Goal: Navigation & Orientation: Find specific page/section

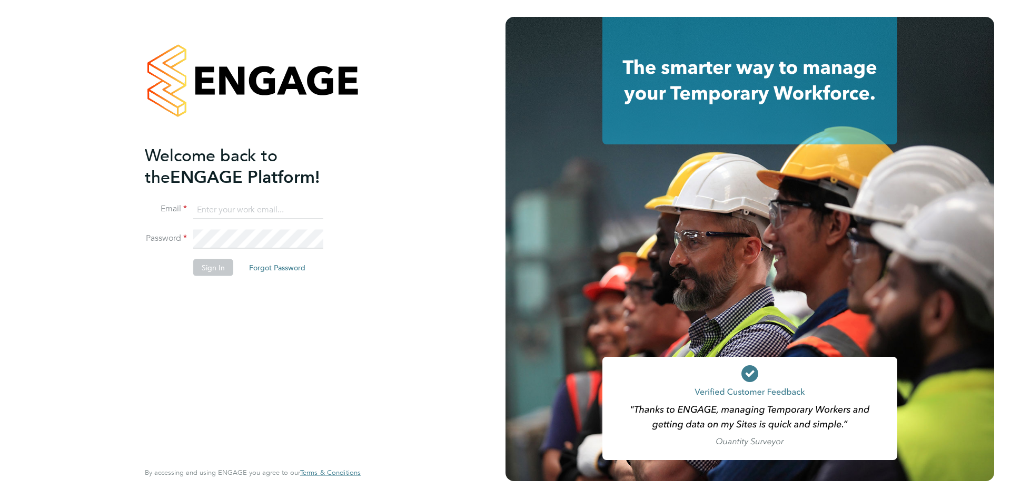
type input "[EMAIL_ADDRESS][DOMAIN_NAME]"
click at [221, 269] on button "Sign In" at bounding box center [213, 266] width 40 height 17
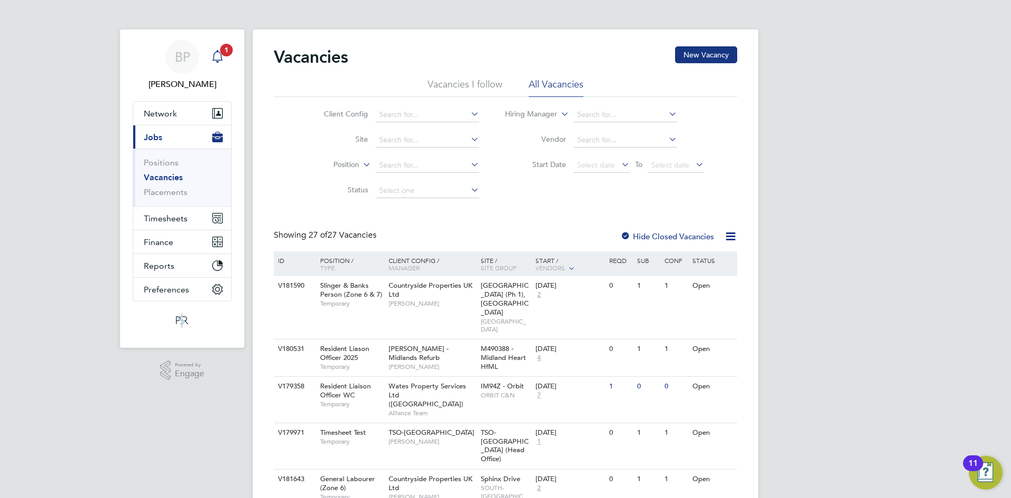
click at [220, 60] on icon "Main navigation" at bounding box center [217, 55] width 10 height 11
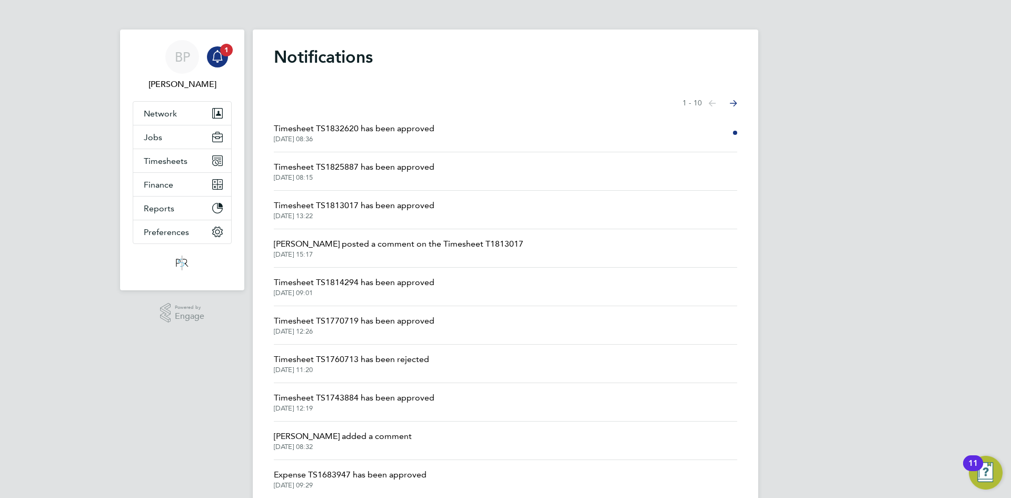
click at [767, 100] on div "BP Ben Perkin Notifications 1 Applications: Network Team Members Businesses Sit…" at bounding box center [505, 268] width 1011 height 536
click at [226, 60] on div "Main navigation" at bounding box center [217, 56] width 21 height 21
click at [247, 60] on div "BP Ben Perkin Notifications 1 Applications: Network Team Members Businesses Sit…" at bounding box center [505, 268] width 1011 height 536
click at [212, 53] on icon "Main navigation" at bounding box center [217, 56] width 13 height 13
